Goal: Check status

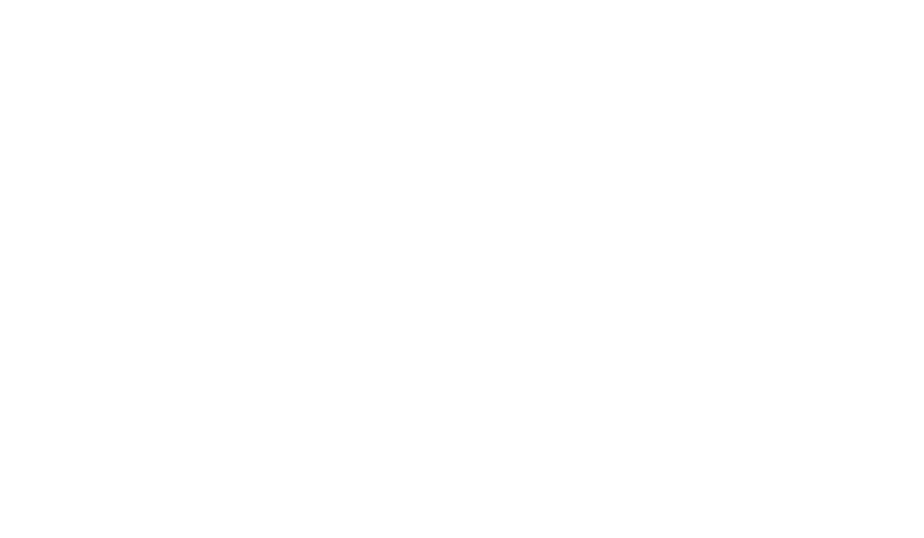
scroll to position [1, 0]
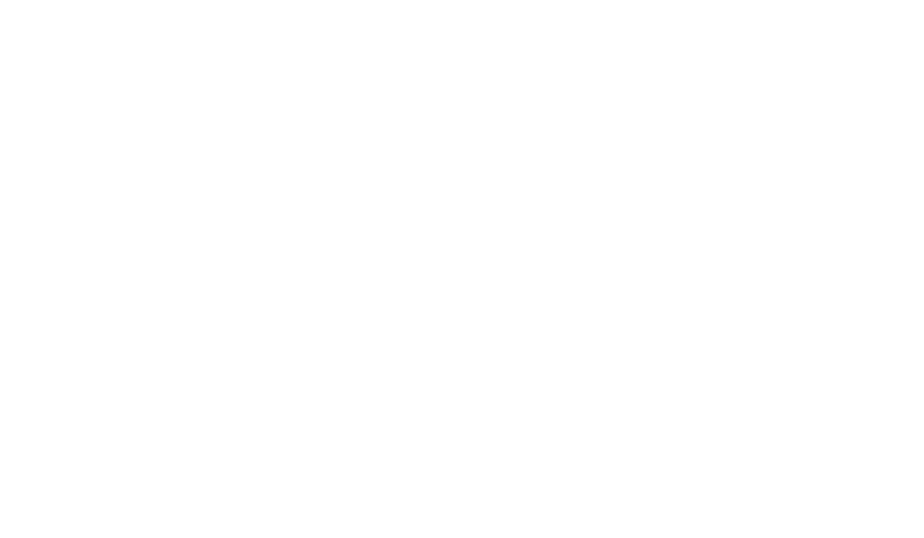
scroll to position [1, 0]
